Goal: Task Accomplishment & Management: Manage account settings

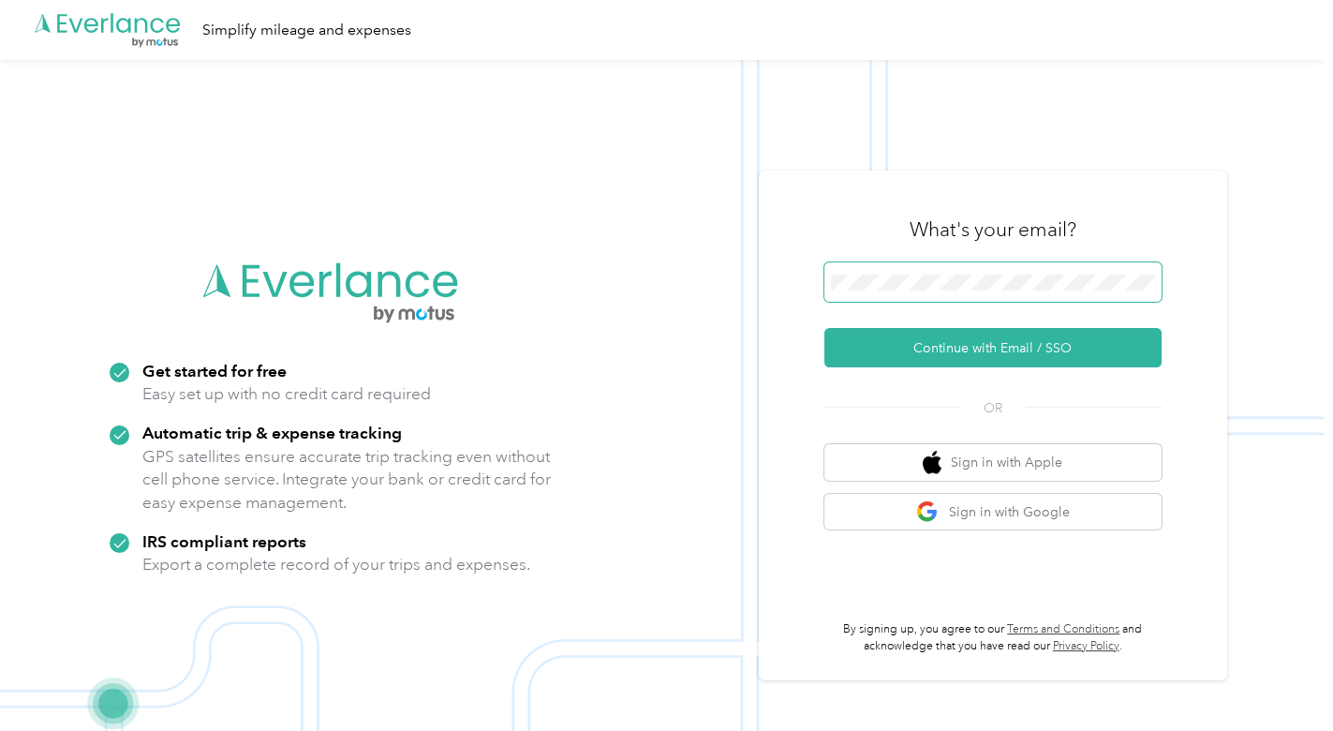
click at [956, 271] on span at bounding box center [992, 281] width 337 height 39
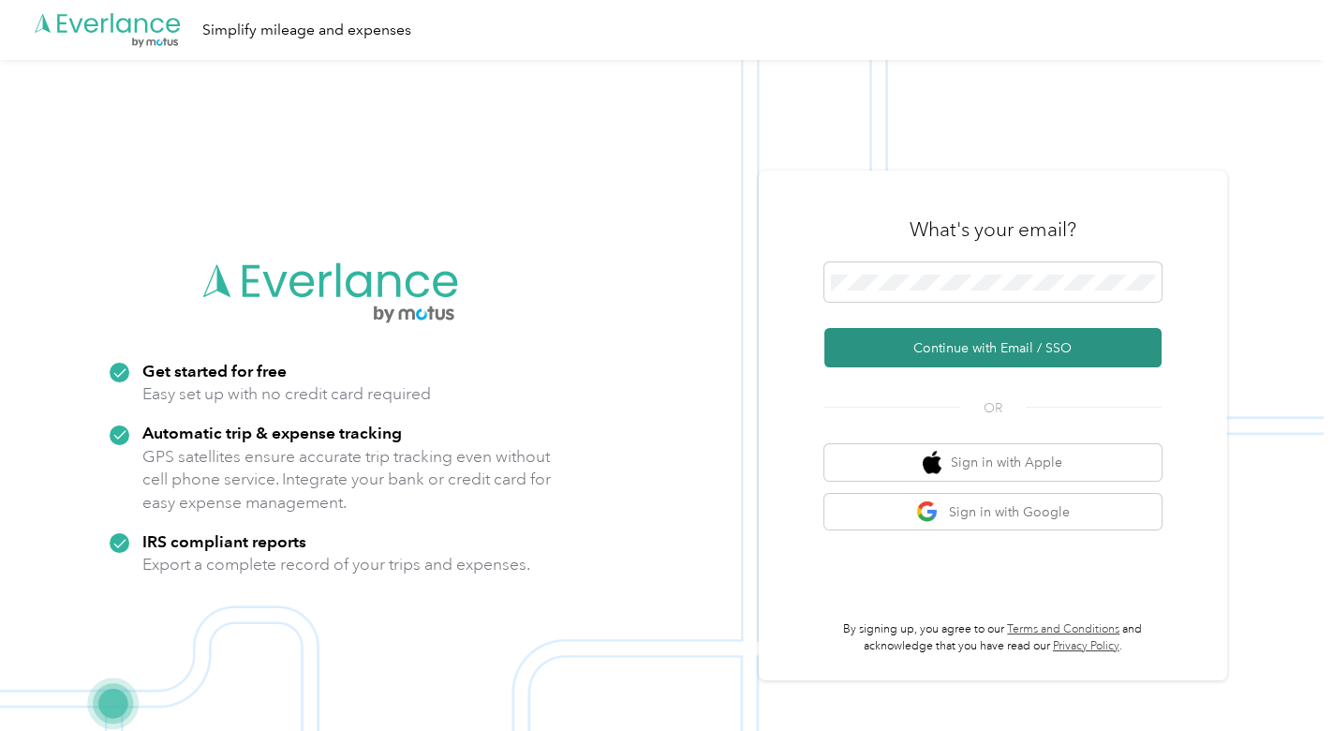
click at [989, 344] on button "Continue with Email / SSO" at bounding box center [992, 347] width 337 height 39
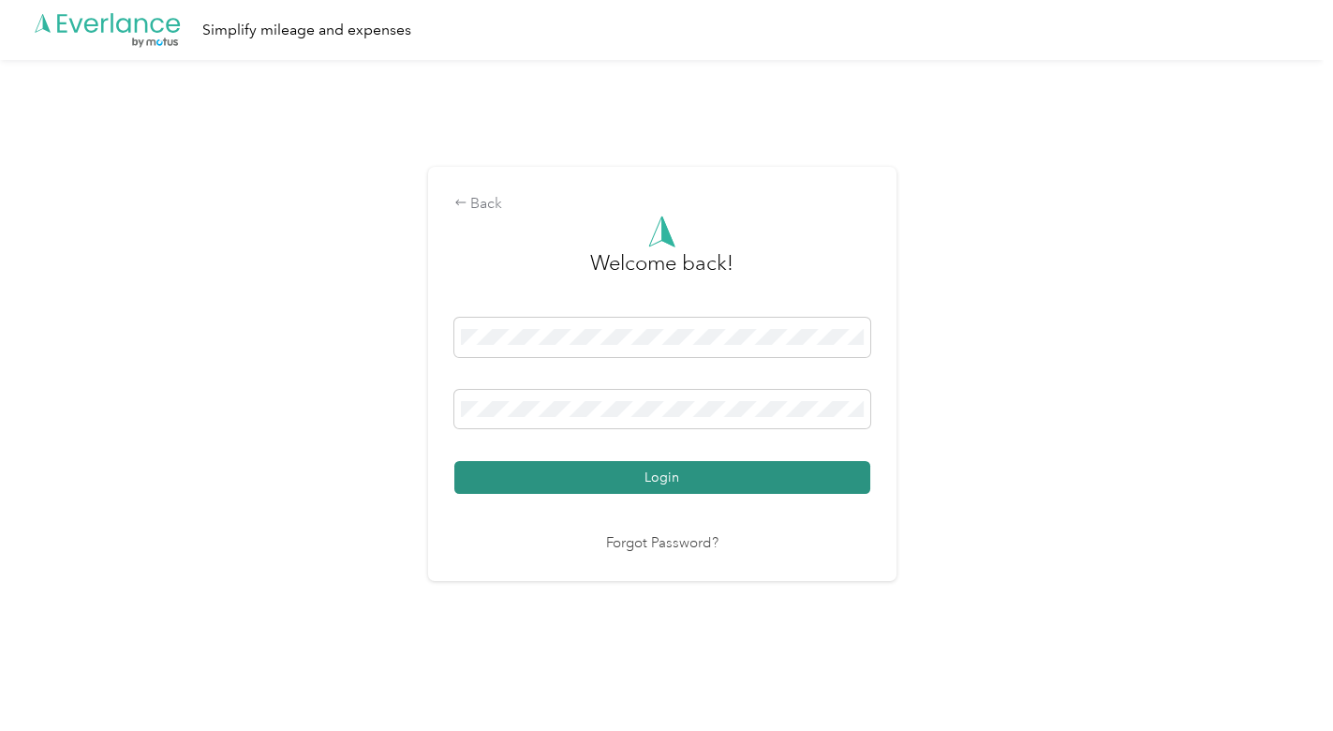
click at [644, 469] on button "Login" at bounding box center [662, 477] width 416 height 33
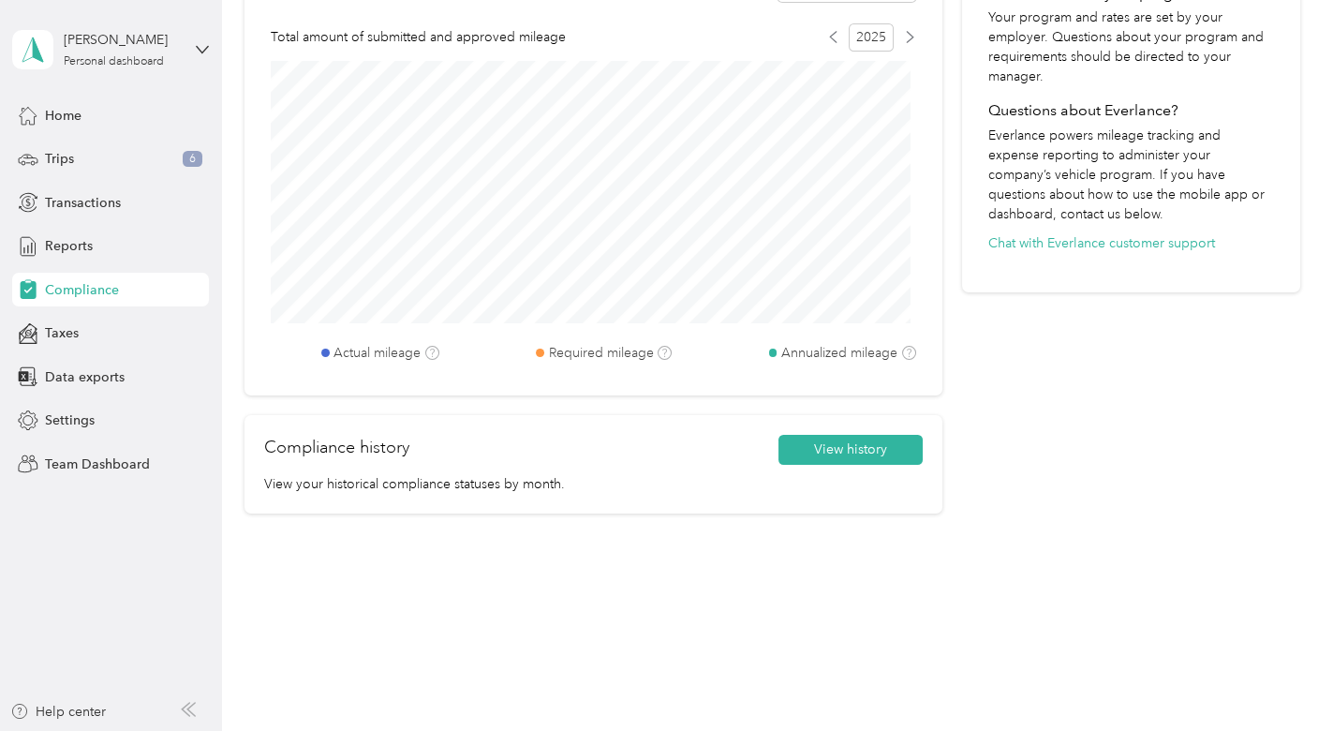
scroll to position [461, 0]
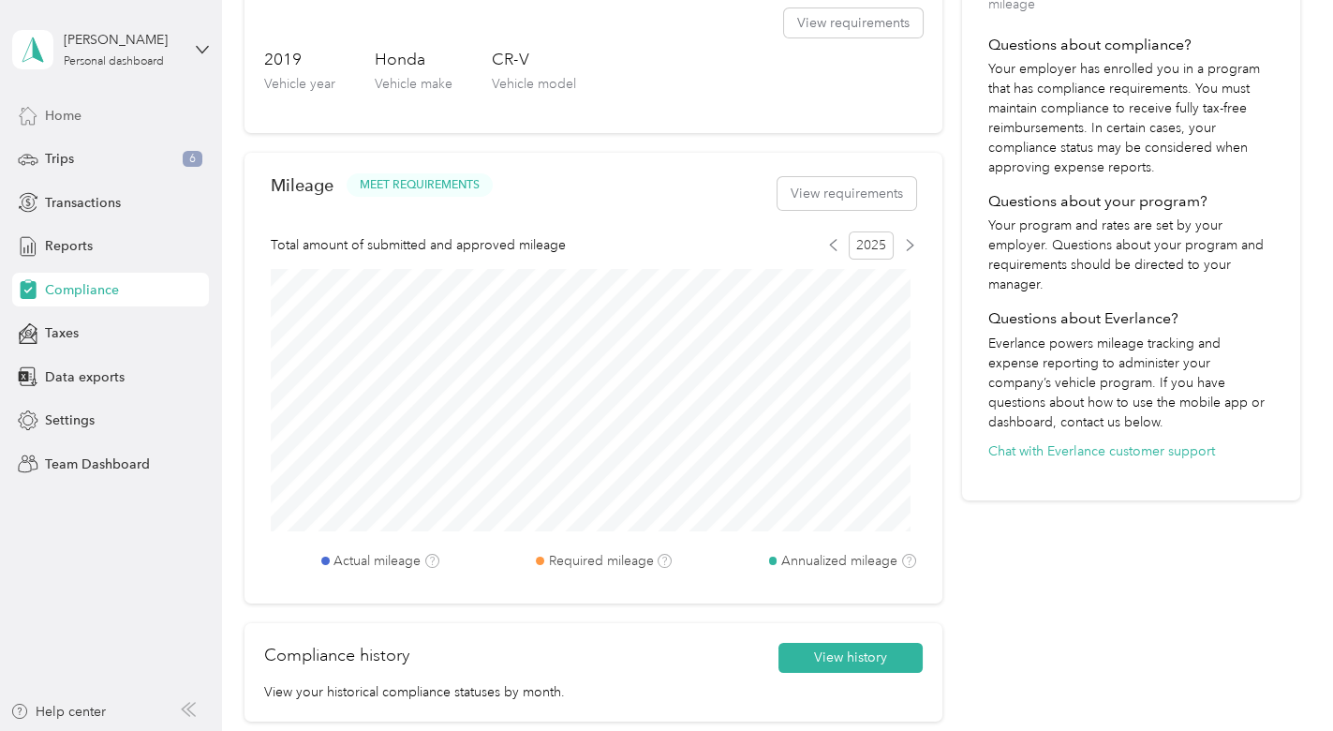
click at [74, 115] on span "Home" at bounding box center [63, 116] width 37 height 20
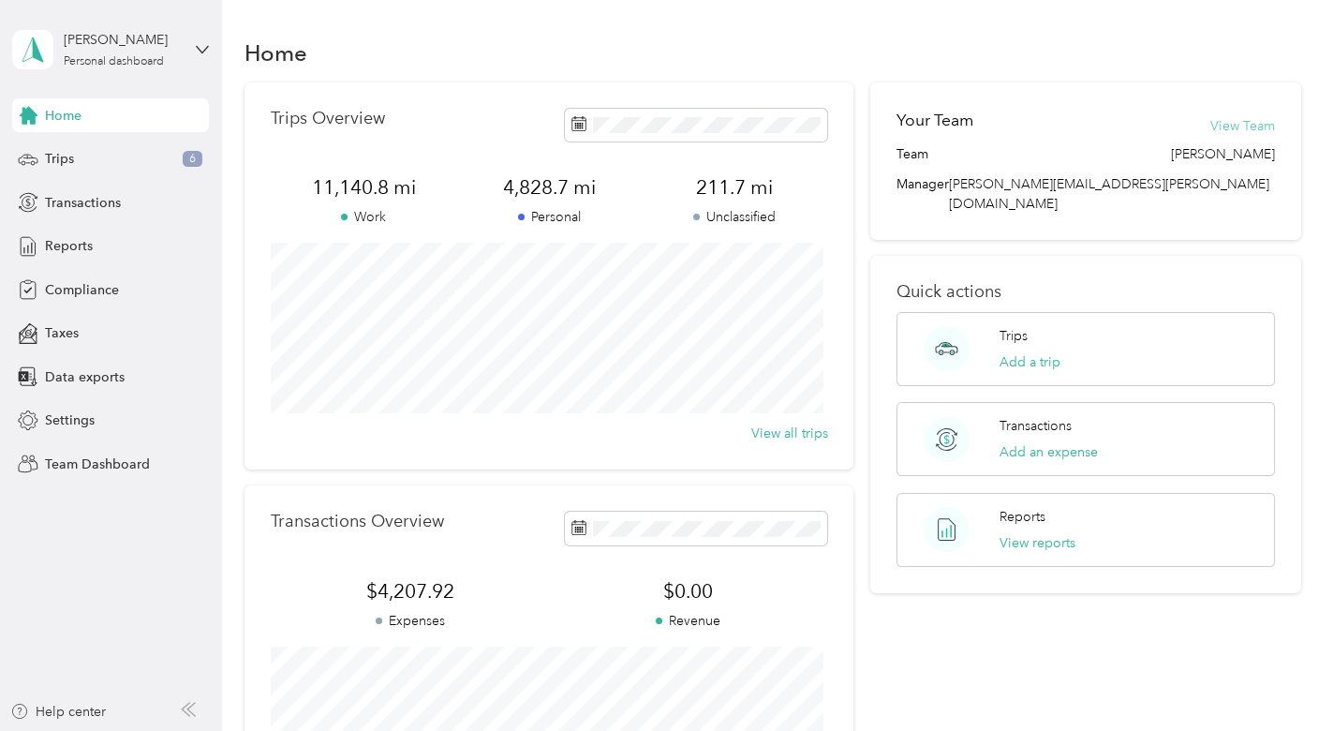
click at [1235, 126] on button "View Team" at bounding box center [1242, 126] width 65 height 20
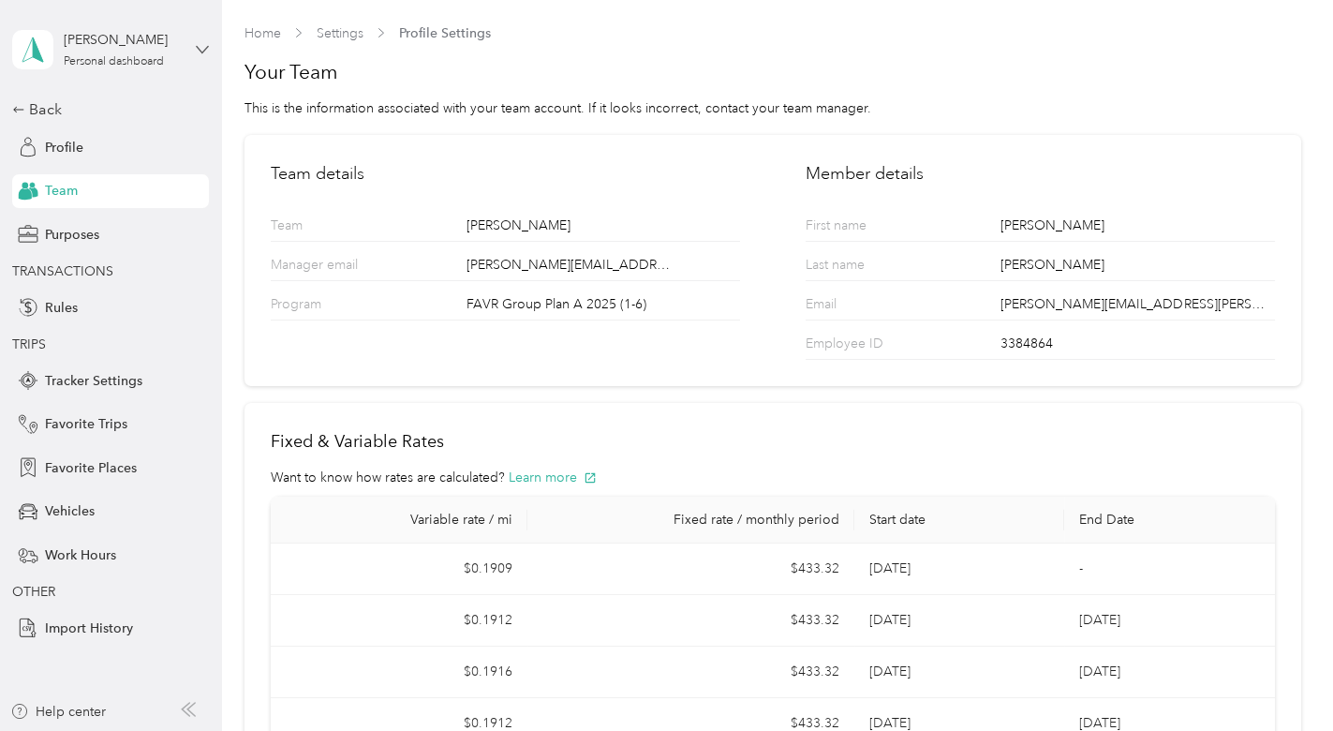
click at [199, 45] on icon at bounding box center [202, 49] width 13 height 13
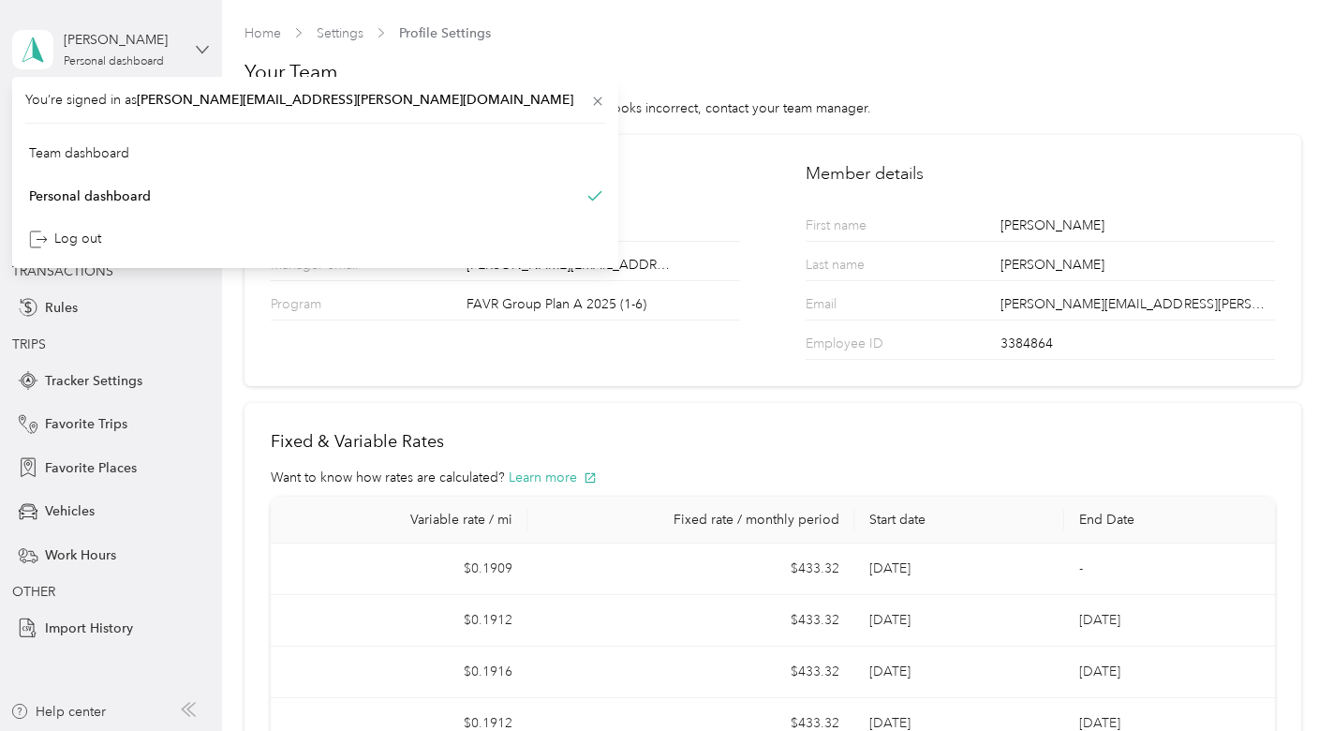
click at [199, 45] on icon at bounding box center [202, 49] width 13 height 13
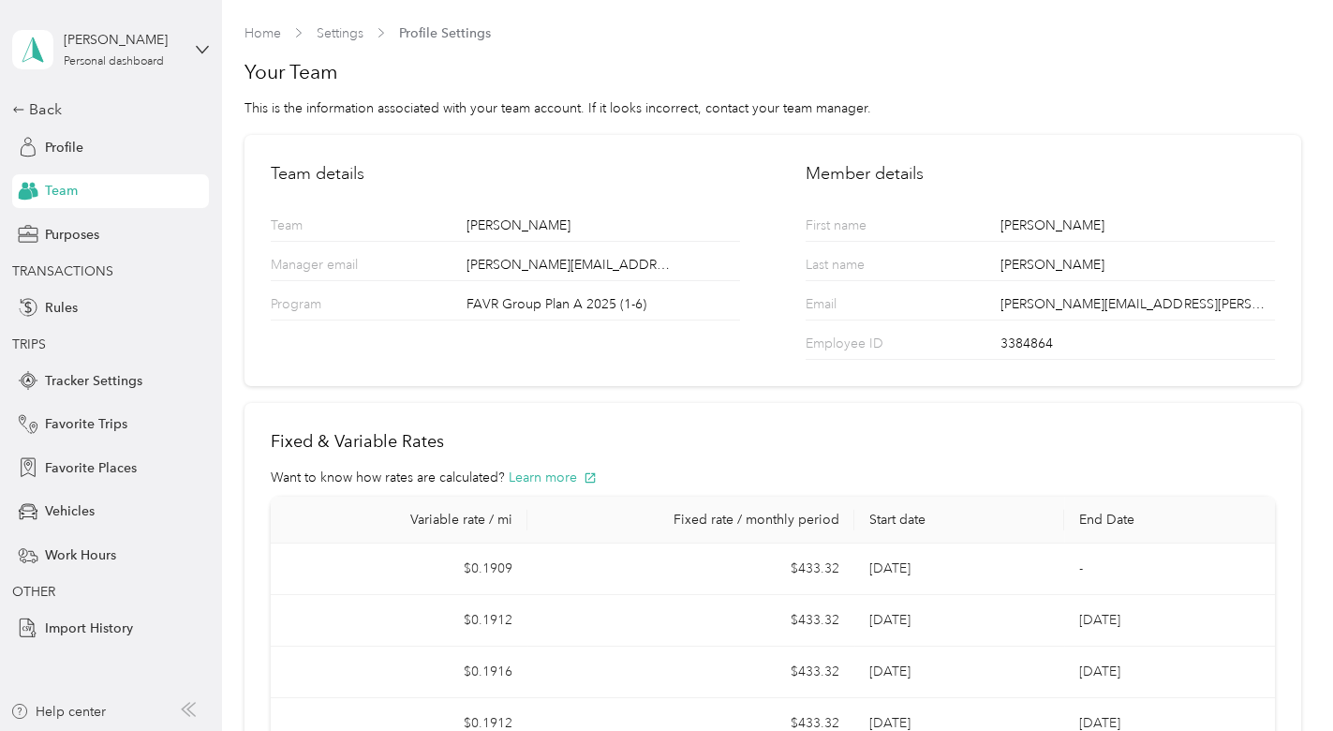
click at [66, 187] on span "Team" at bounding box center [61, 191] width 33 height 20
click at [342, 34] on link "Settings" at bounding box center [340, 33] width 47 height 16
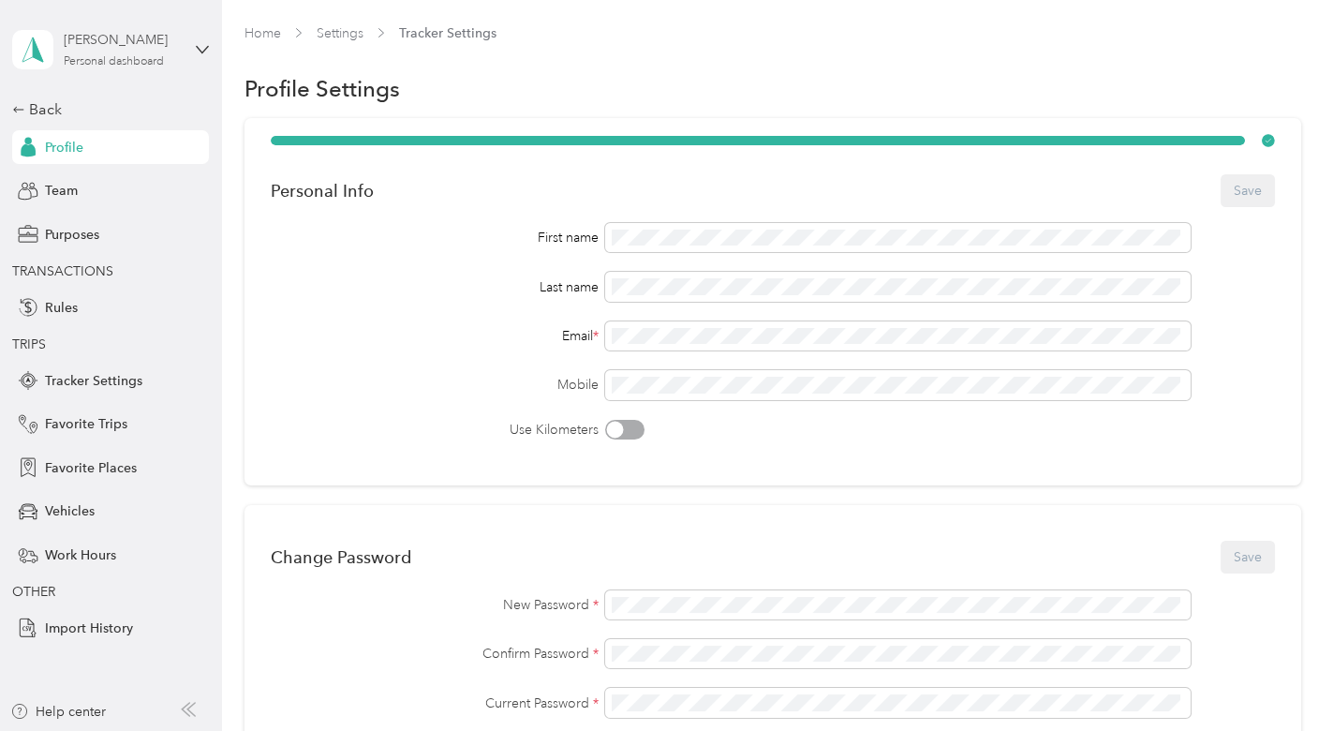
click at [115, 56] on div "Personal dashboard" at bounding box center [114, 61] width 100 height 11
click at [114, 193] on div "Personal dashboard" at bounding box center [90, 189] width 122 height 20
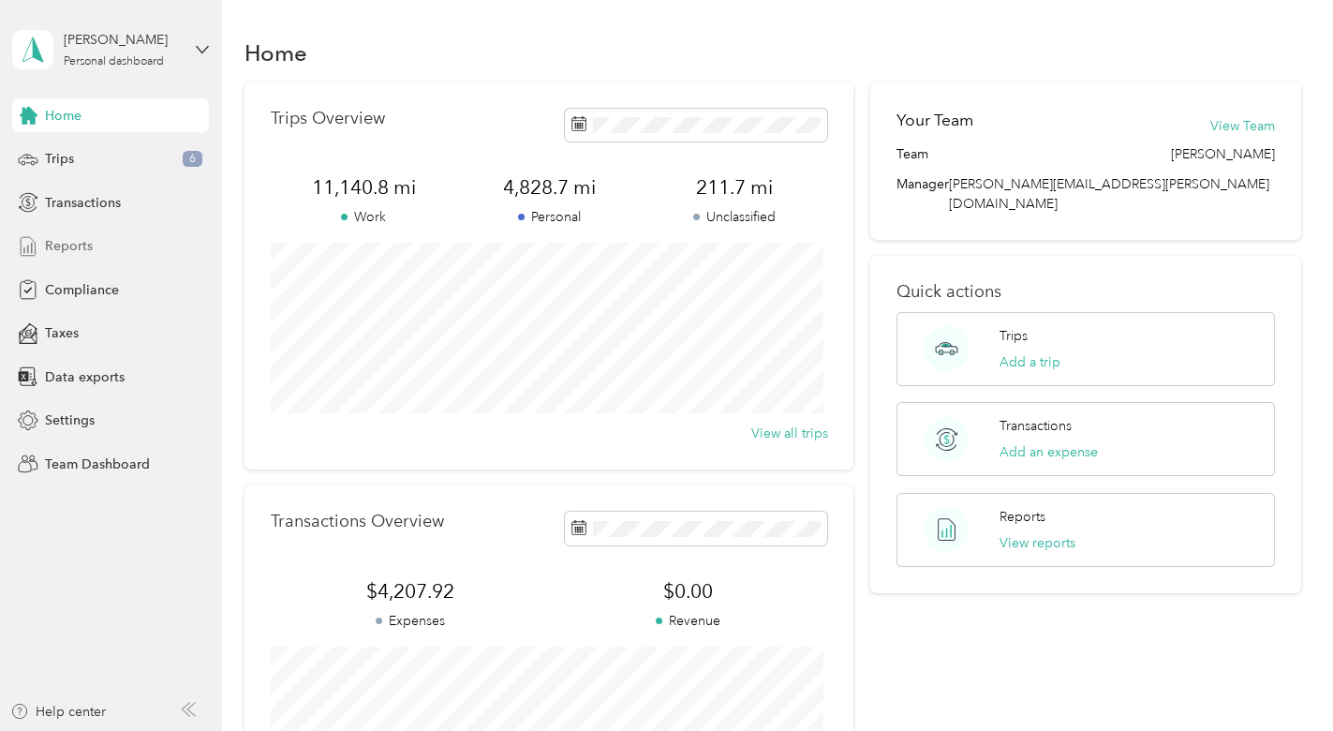
click at [74, 245] on span "Reports" at bounding box center [69, 246] width 48 height 20
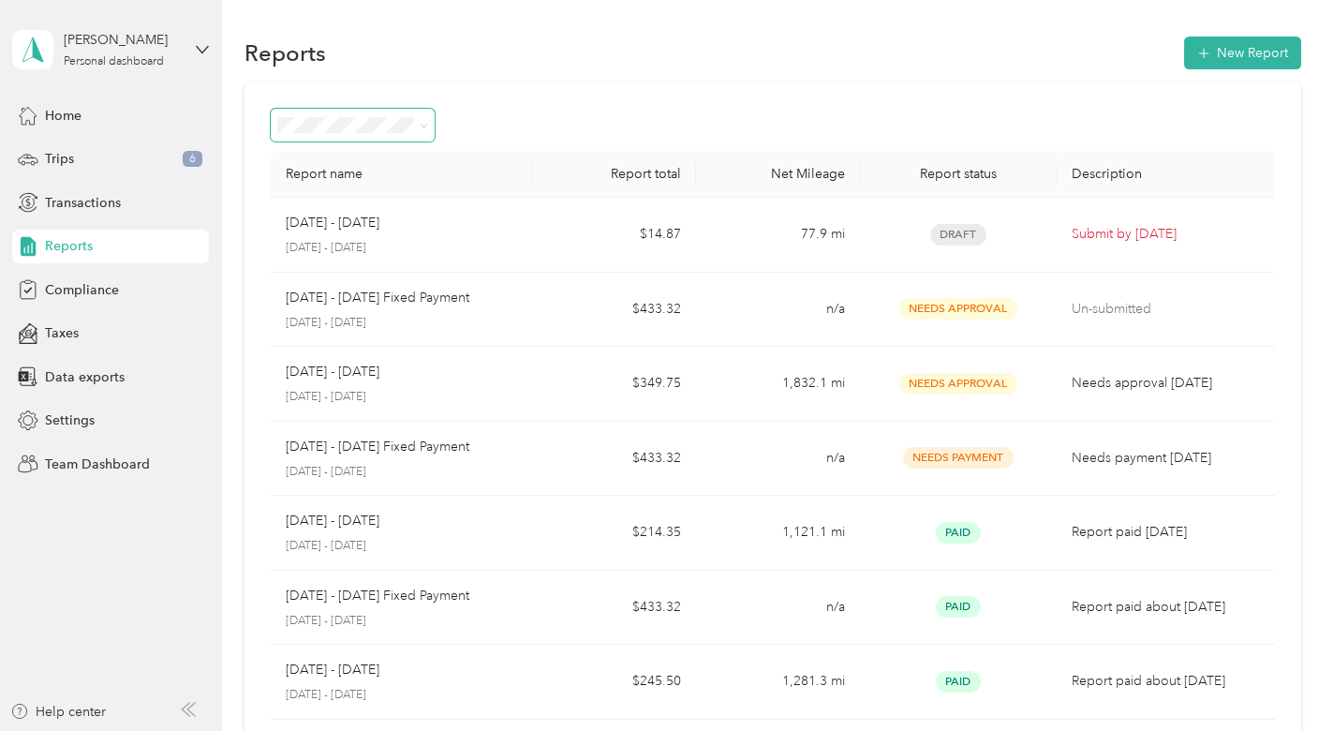
click at [423, 122] on icon at bounding box center [424, 126] width 8 height 8
click at [376, 232] on ol "All Reports Draft Needs approval Needs payment Approved Rejected Paid" at bounding box center [353, 257] width 164 height 230
click at [421, 126] on icon at bounding box center [424, 126] width 8 height 8
click at [372, 217] on span "Needs approval" at bounding box center [332, 216] width 96 height 16
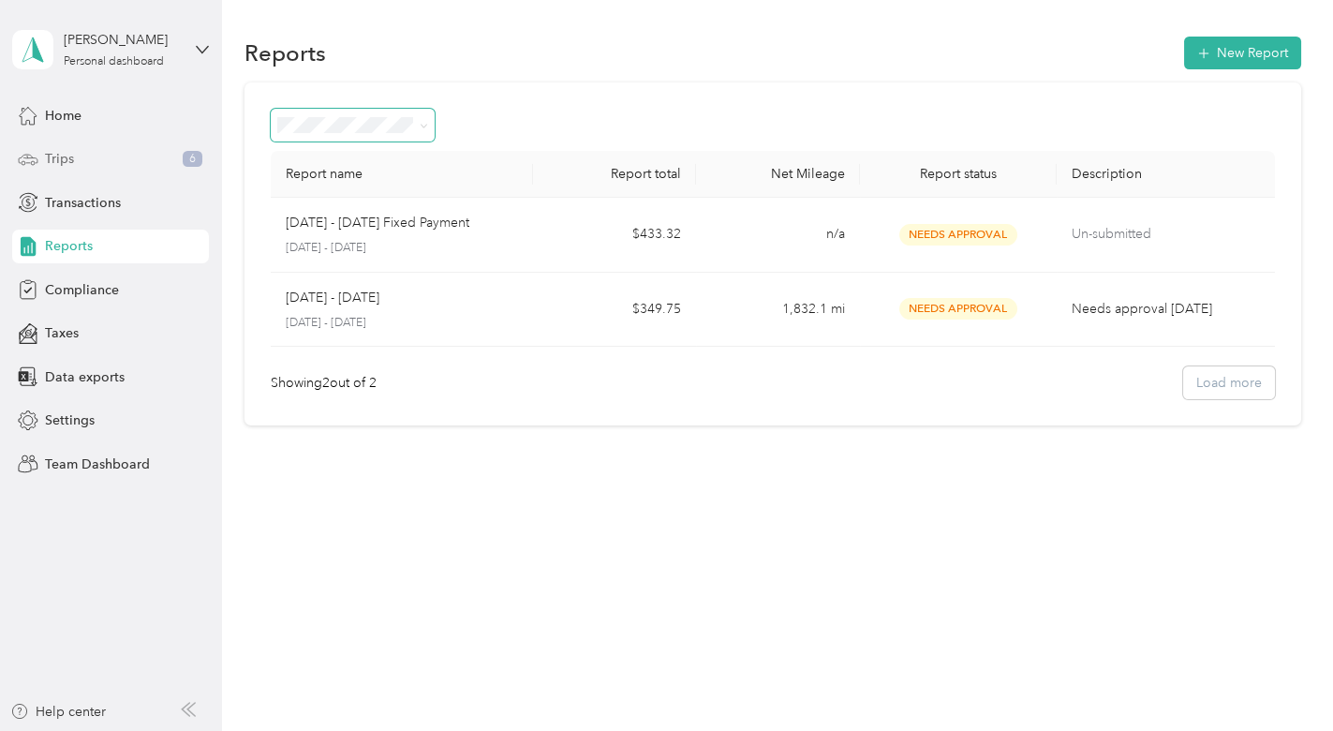
click at [71, 151] on span "Trips" at bounding box center [59, 159] width 29 height 20
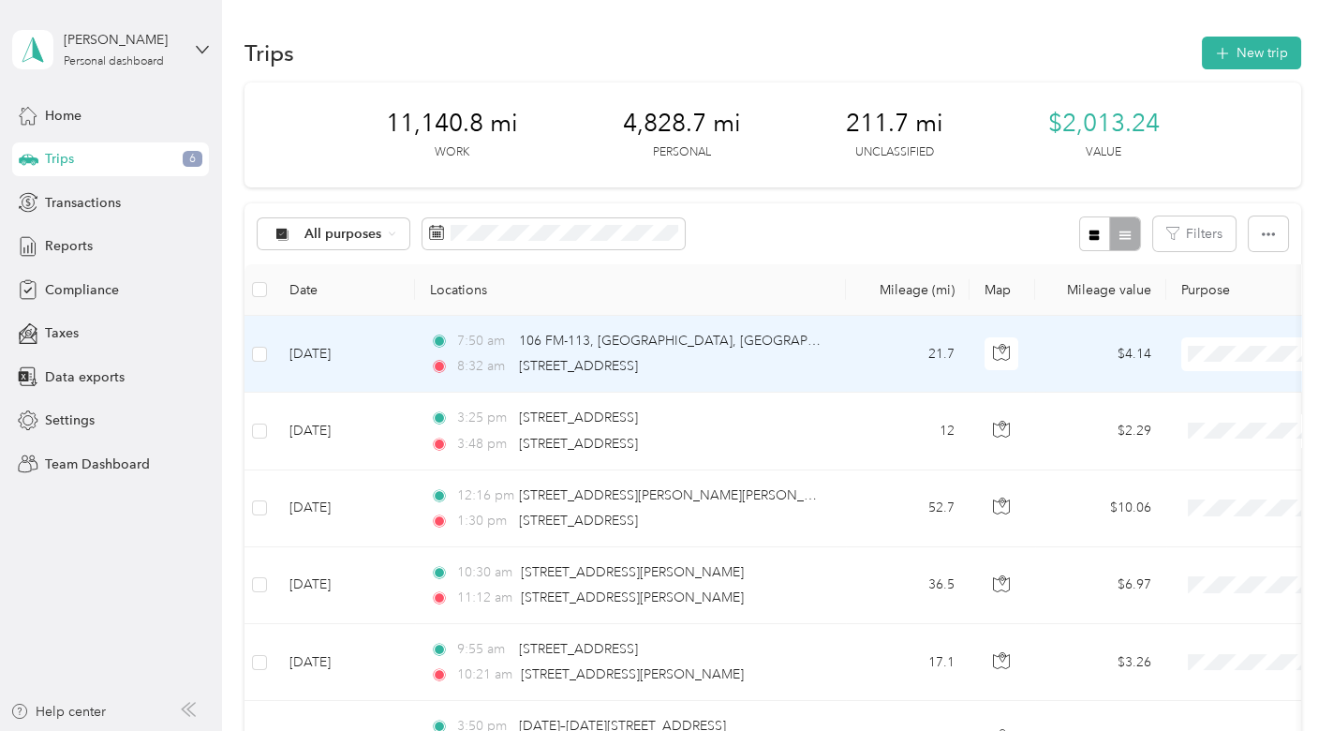
click at [1177, 414] on span "Personal" at bounding box center [1233, 420] width 172 height 20
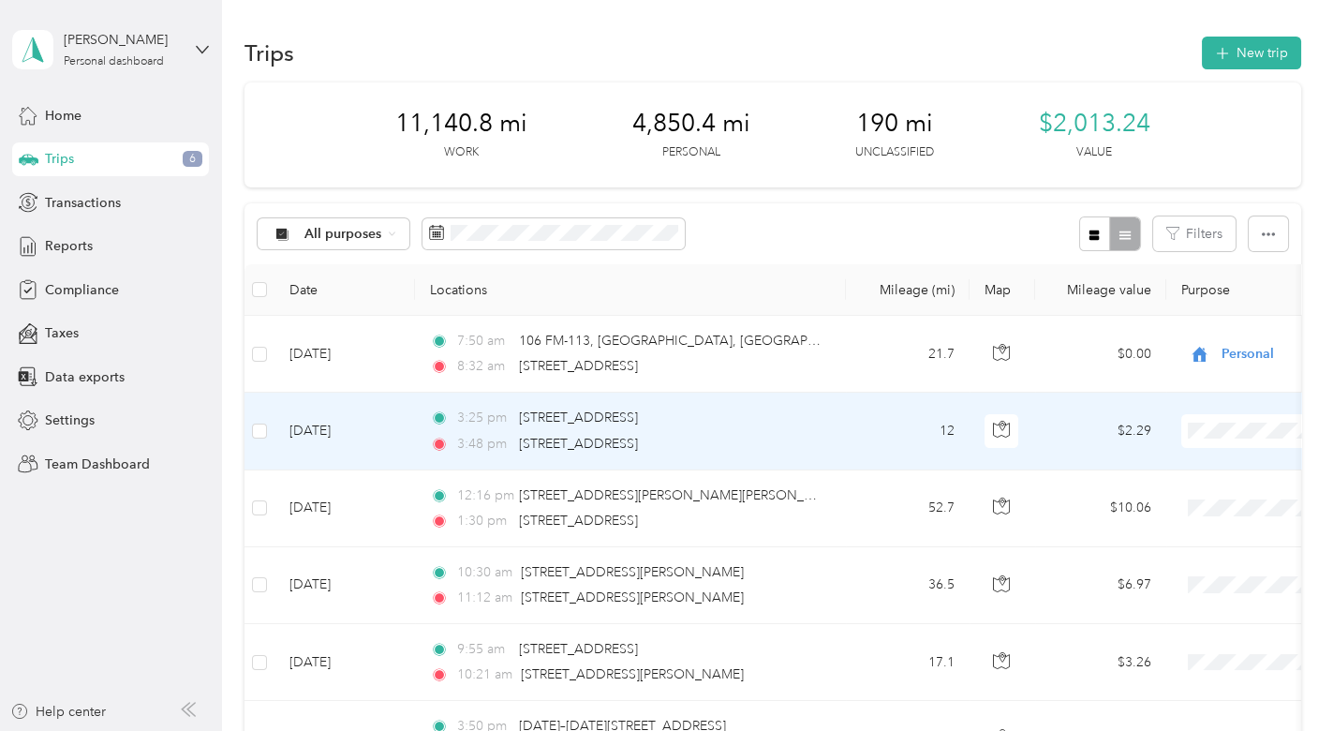
click at [1175, 495] on span "Personal" at bounding box center [1233, 497] width 172 height 20
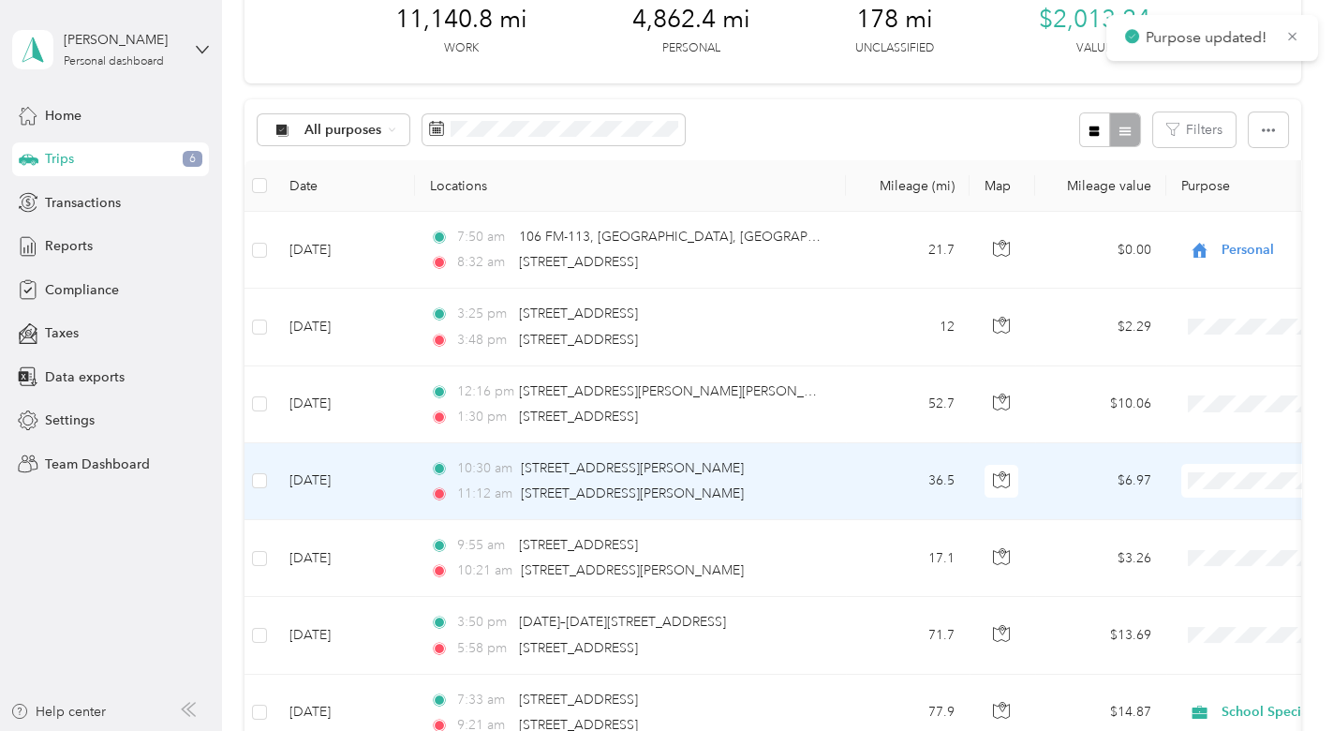
scroll to position [208, 0]
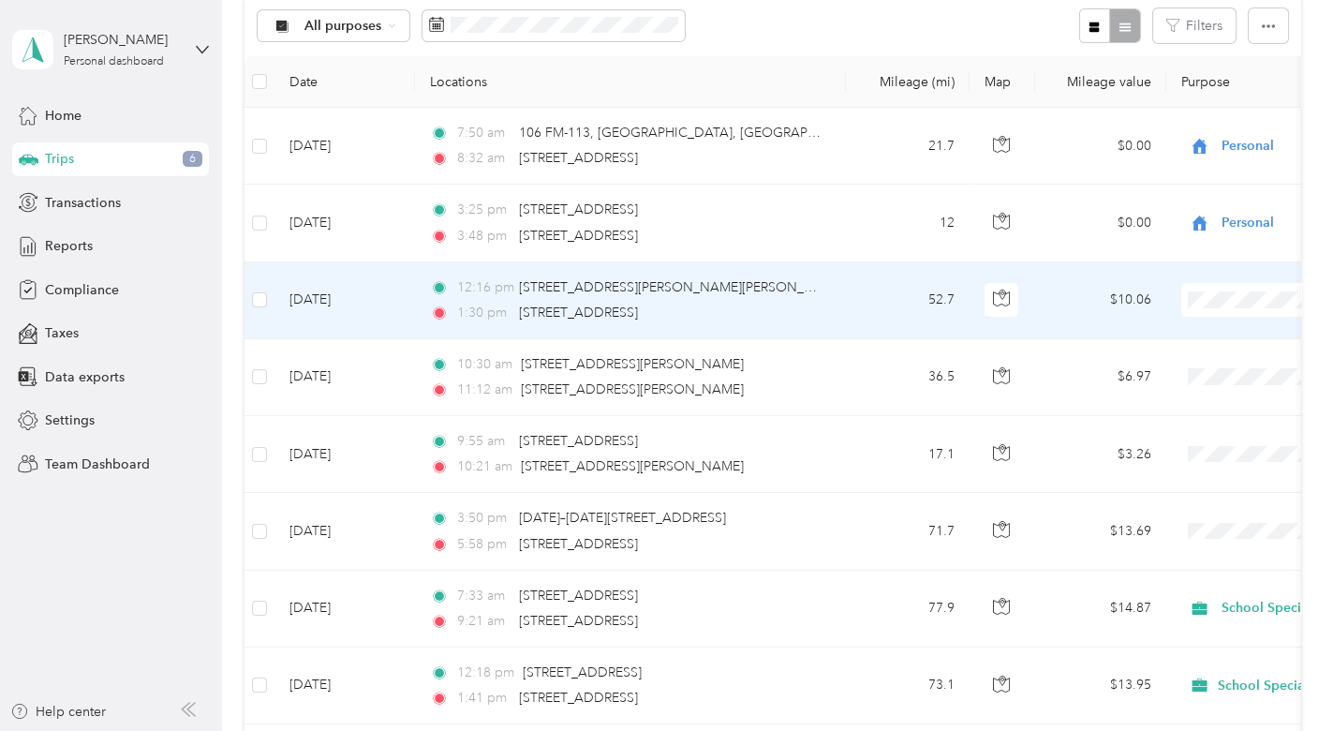
click at [1204, 325] on span "School Specialty" at bounding box center [1233, 329] width 172 height 20
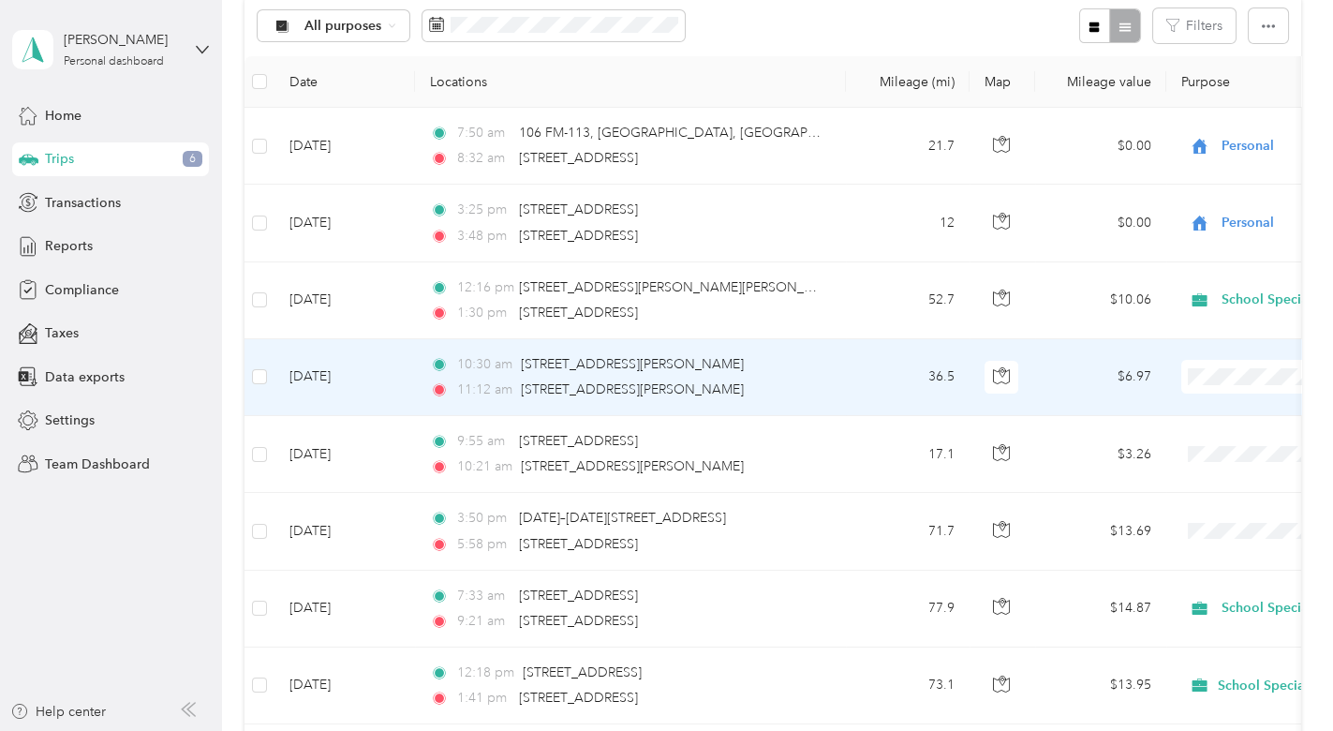
click at [1191, 406] on span "School Specialty" at bounding box center [1233, 404] width 172 height 20
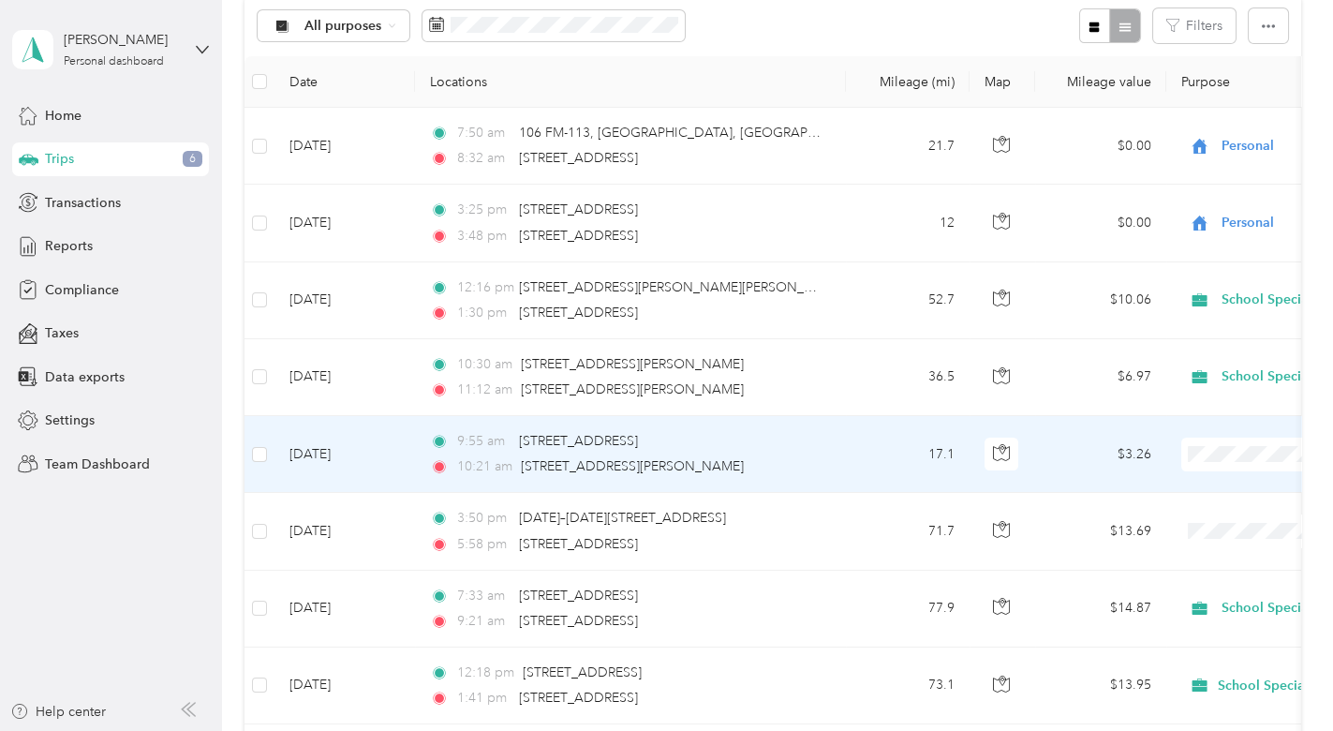
click at [1194, 474] on li "School Specialty" at bounding box center [1217, 485] width 232 height 33
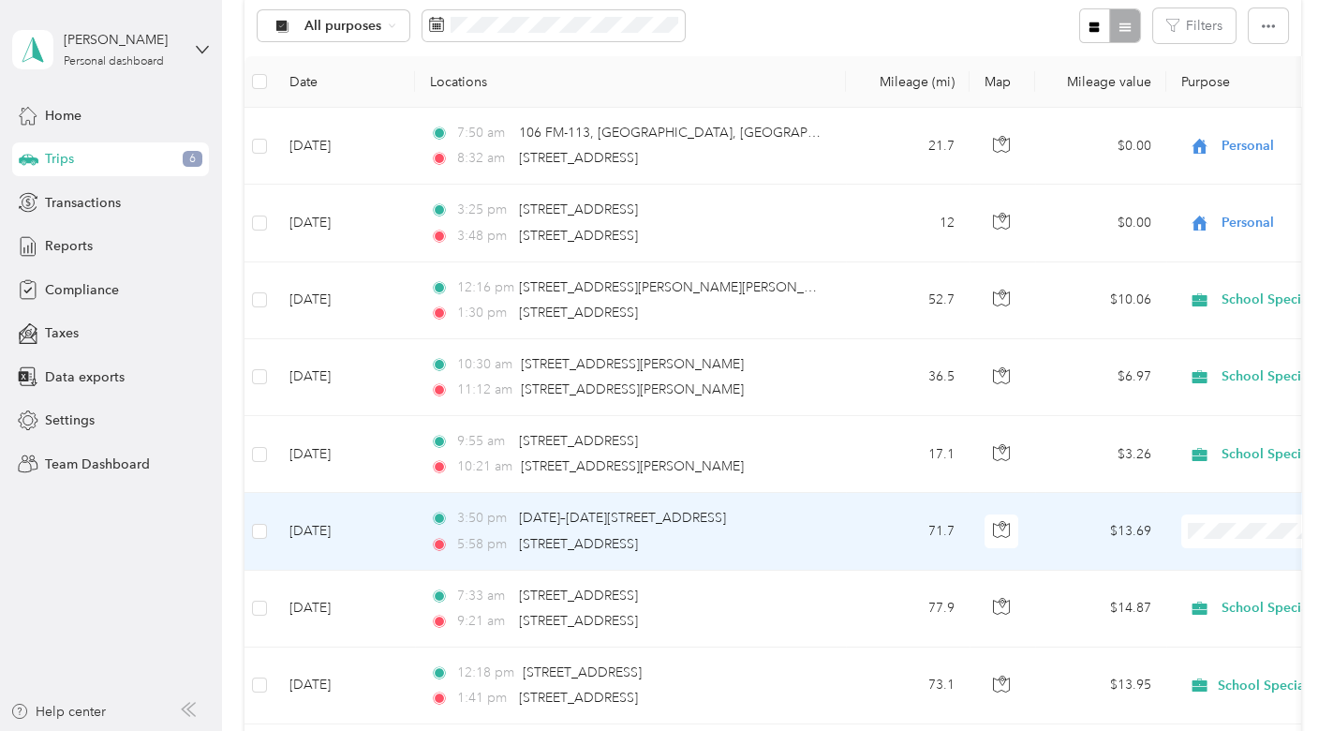
click at [1194, 559] on span "School Specialty" at bounding box center [1233, 554] width 172 height 20
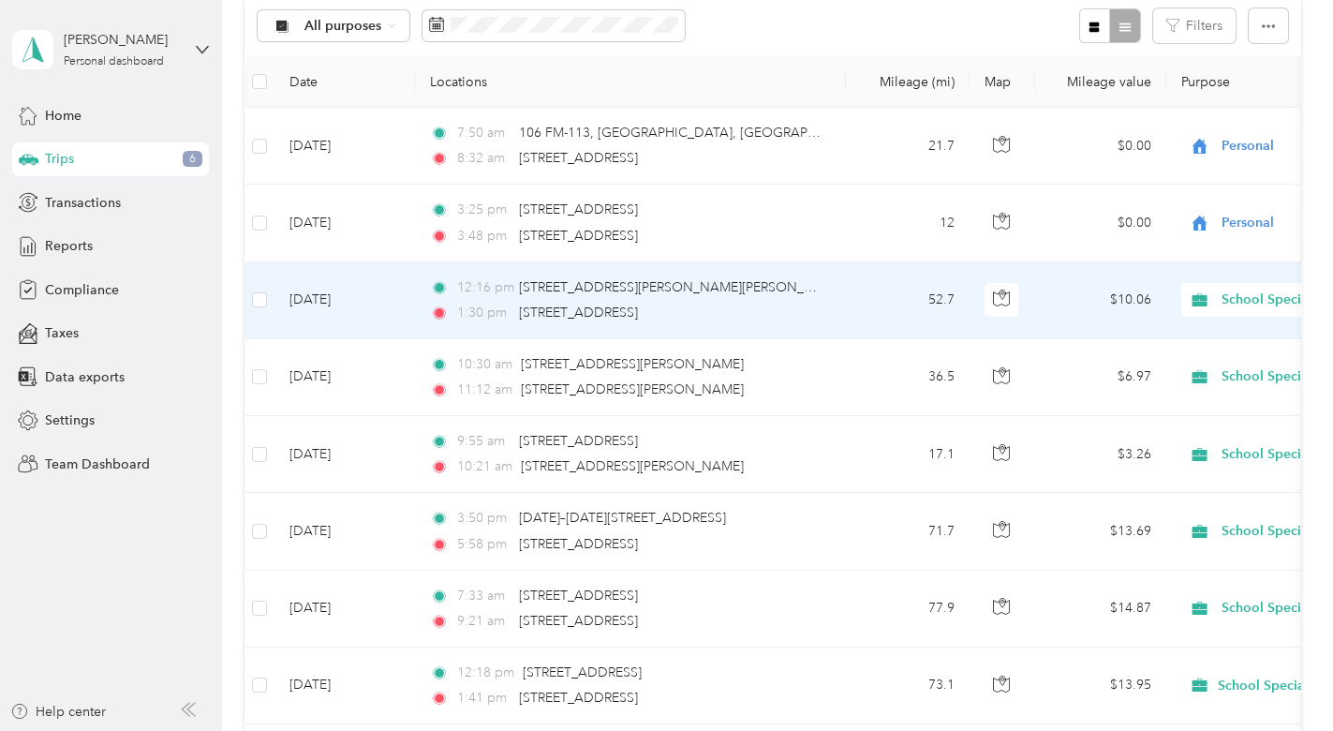
scroll to position [0, 0]
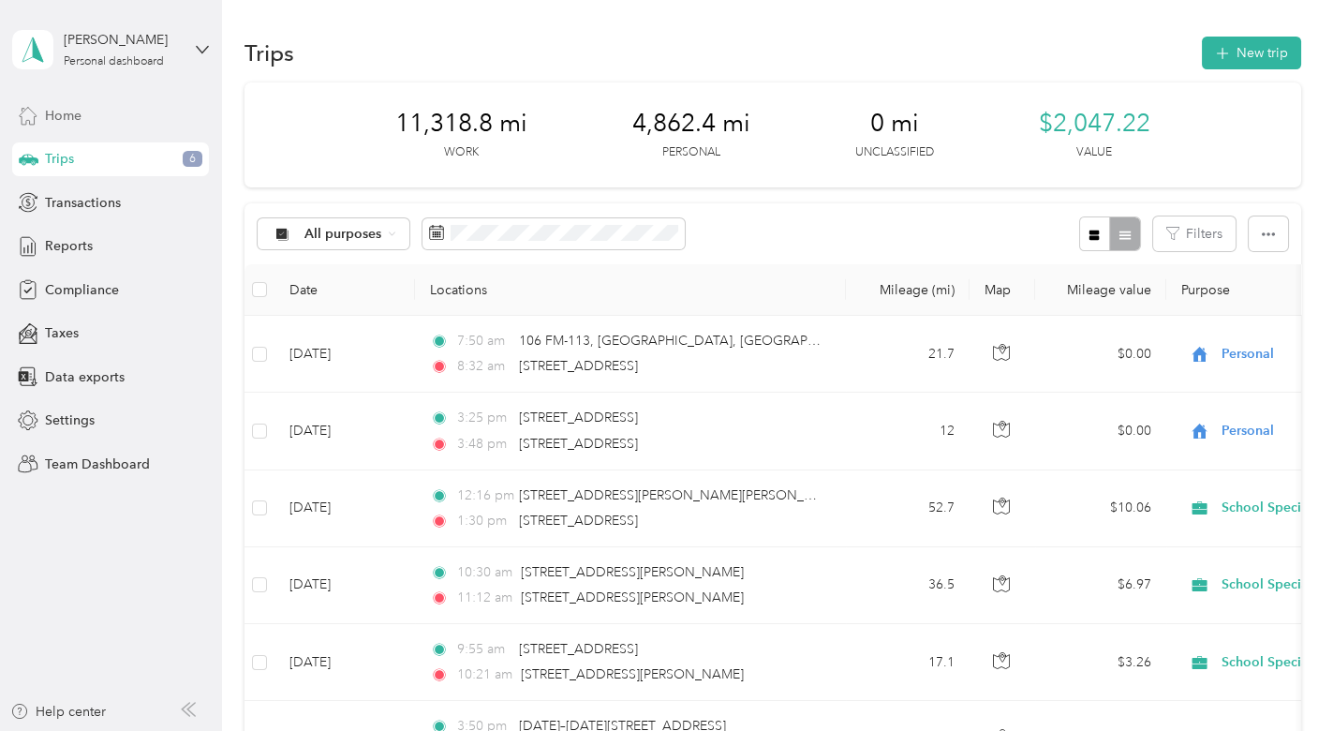
click at [81, 106] on span "Home" at bounding box center [63, 116] width 37 height 20
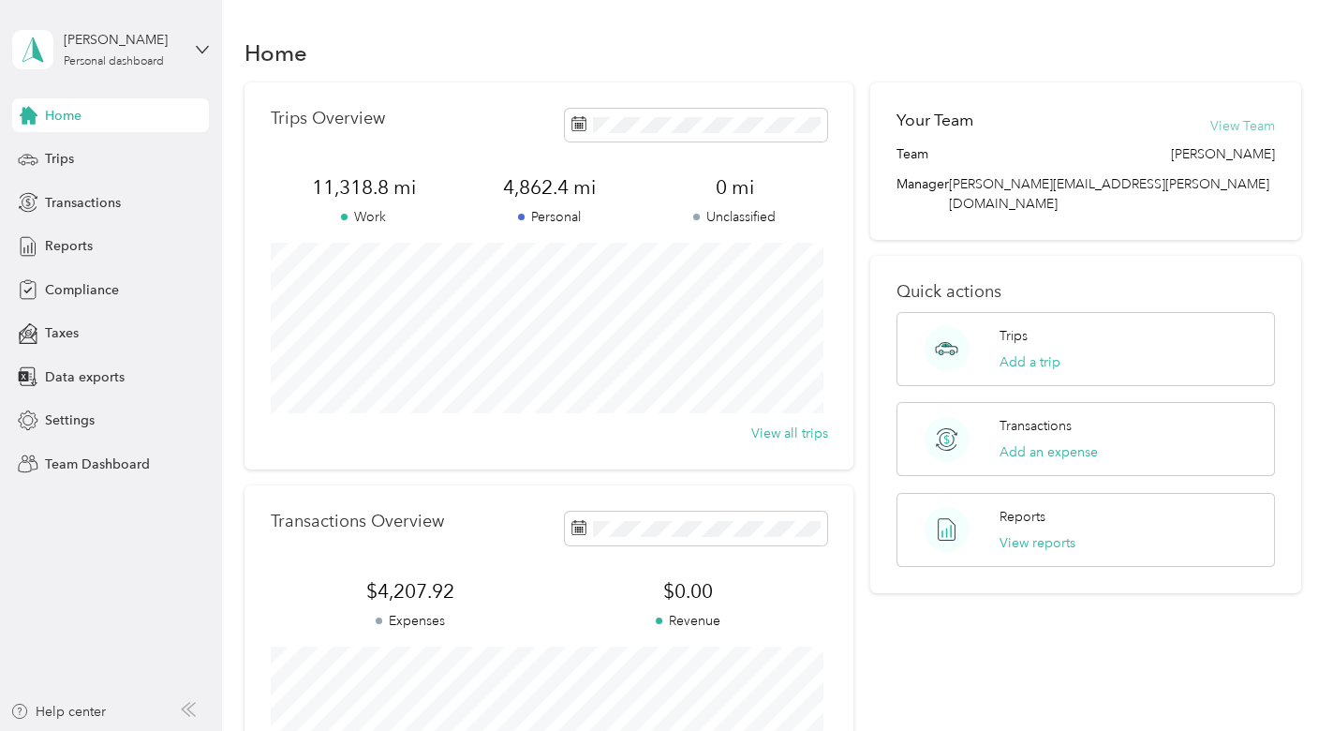
click at [1216, 127] on button "View Team" at bounding box center [1242, 126] width 65 height 20
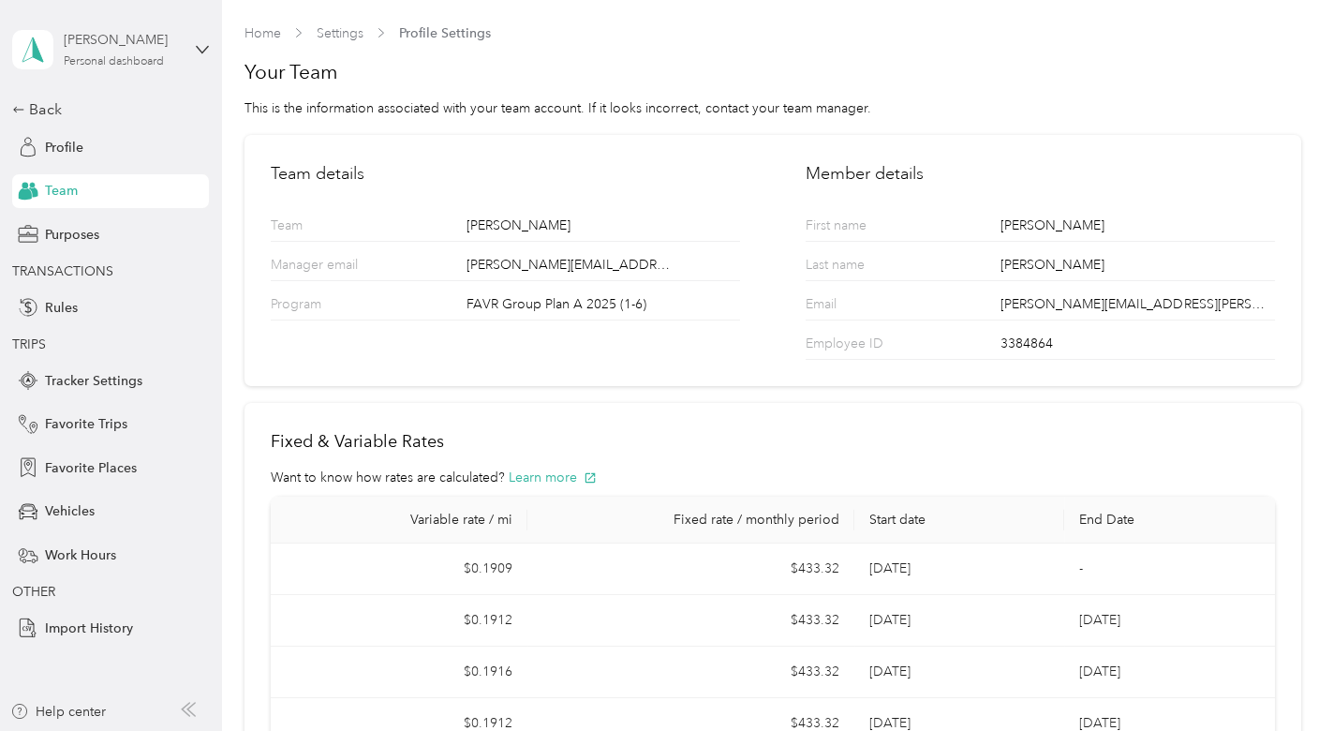
click at [107, 62] on div "Personal dashboard" at bounding box center [114, 61] width 100 height 11
click at [93, 189] on div "Personal dashboard" at bounding box center [90, 195] width 122 height 20
